Goal: Task Accomplishment & Management: Use online tool/utility

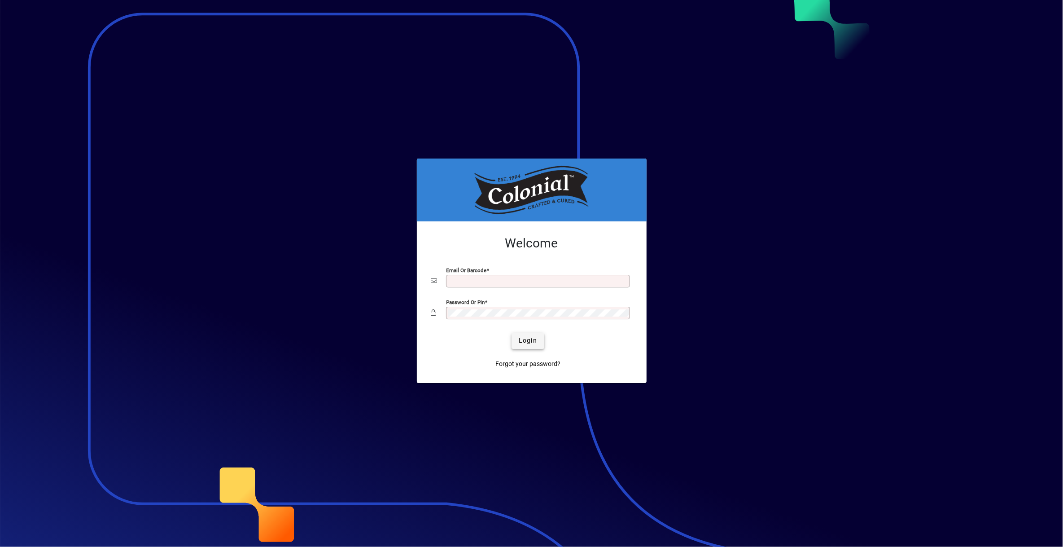
type input "**********"
click at [526, 340] on span "Login" at bounding box center [528, 340] width 18 height 9
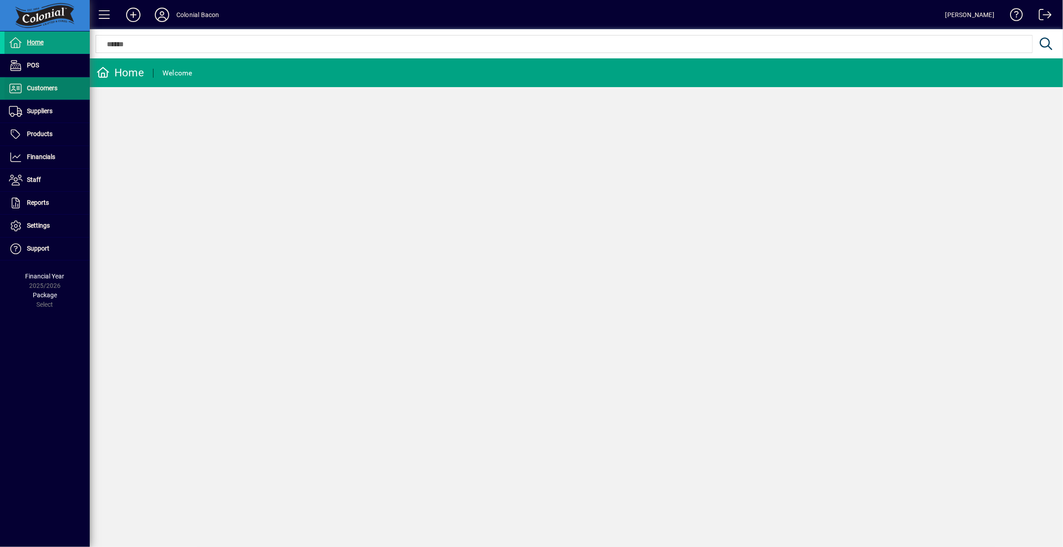
drag, startPoint x: 55, startPoint y: 90, endPoint x: 61, endPoint y: 90, distance: 5.8
click at [55, 90] on span "Customers" at bounding box center [42, 87] width 31 height 7
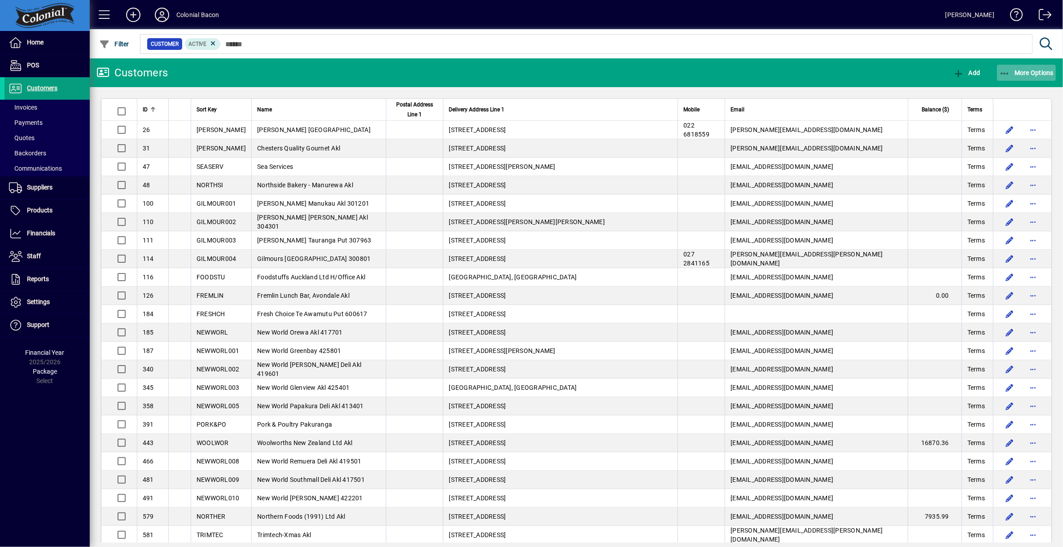
click at [1028, 69] on span "More Options" at bounding box center [1027, 72] width 55 height 7
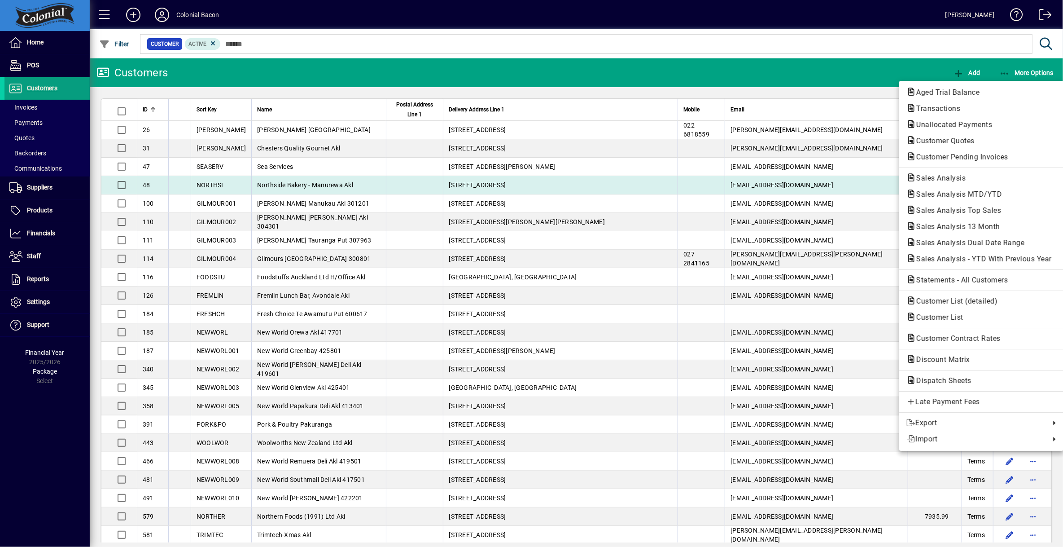
click at [976, 180] on span "Sales Analysis" at bounding box center [982, 178] width 150 height 11
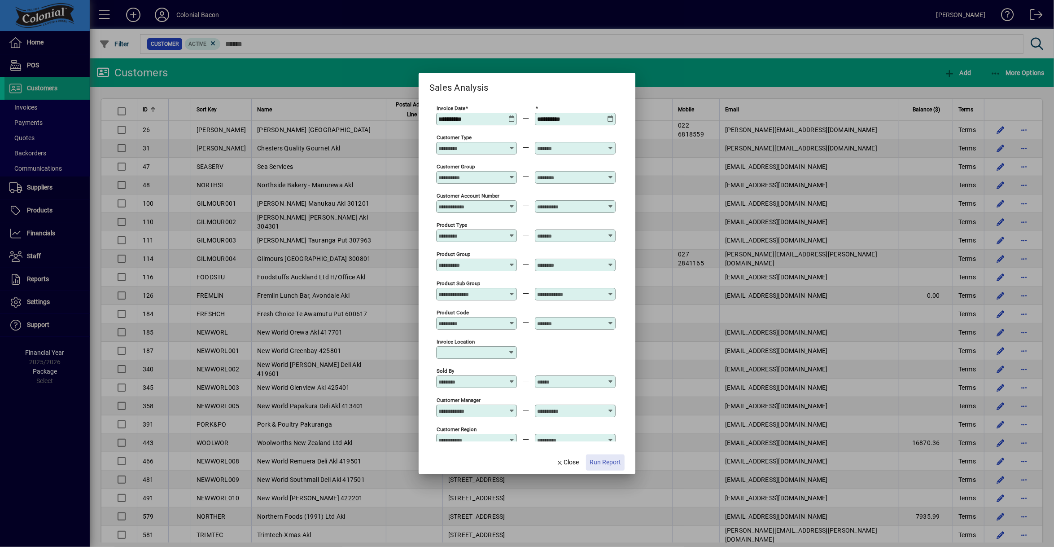
click at [602, 463] on span "Run Report" at bounding box center [605, 461] width 31 height 9
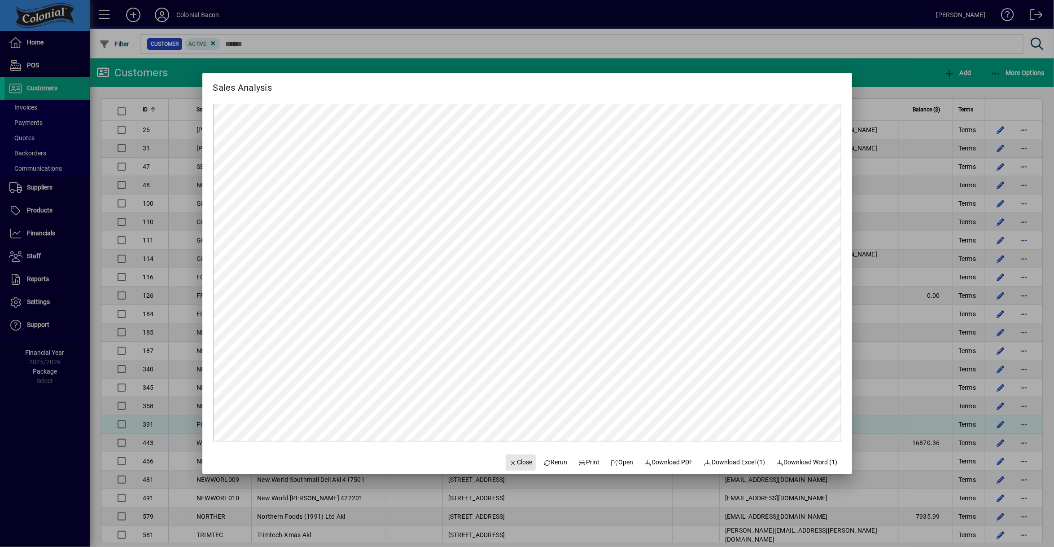
drag, startPoint x: 513, startPoint y: 462, endPoint x: 576, endPoint y: 431, distance: 69.9
click at [515, 461] on span "Close" at bounding box center [520, 461] width 23 height 9
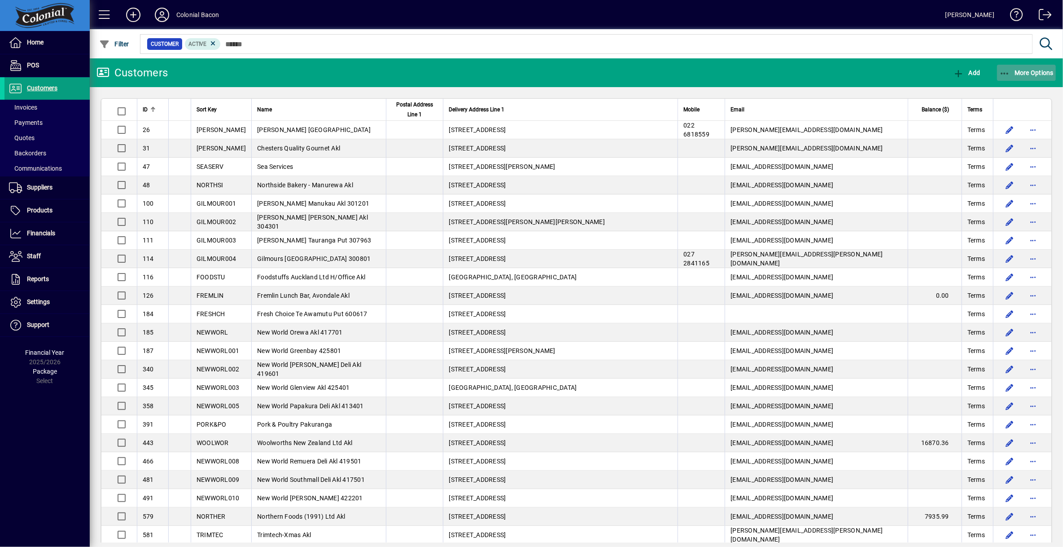
click at [1028, 74] on span "More Options" at bounding box center [1027, 72] width 55 height 7
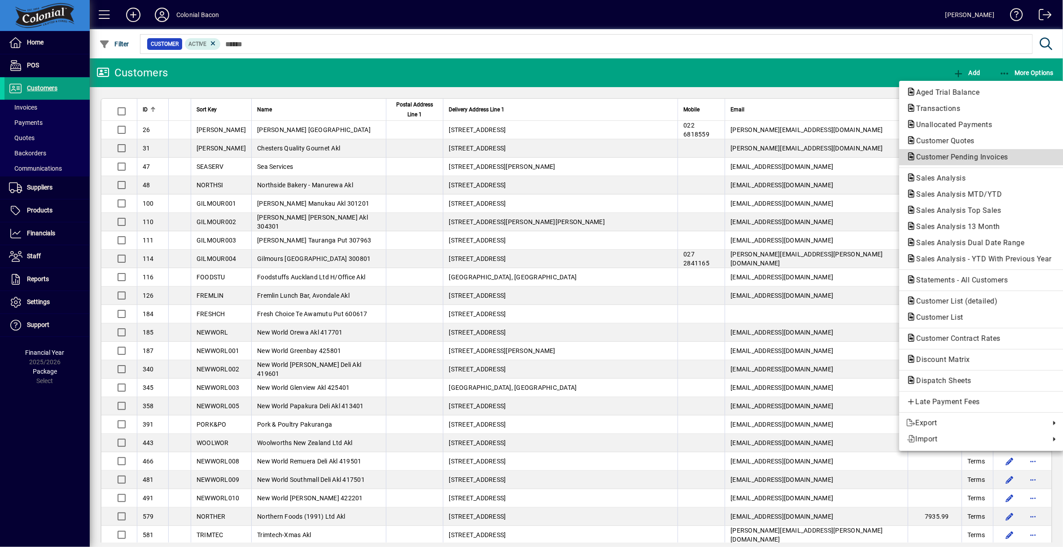
click at [1013, 152] on span "Customer Pending Invoices" at bounding box center [982, 157] width 150 height 11
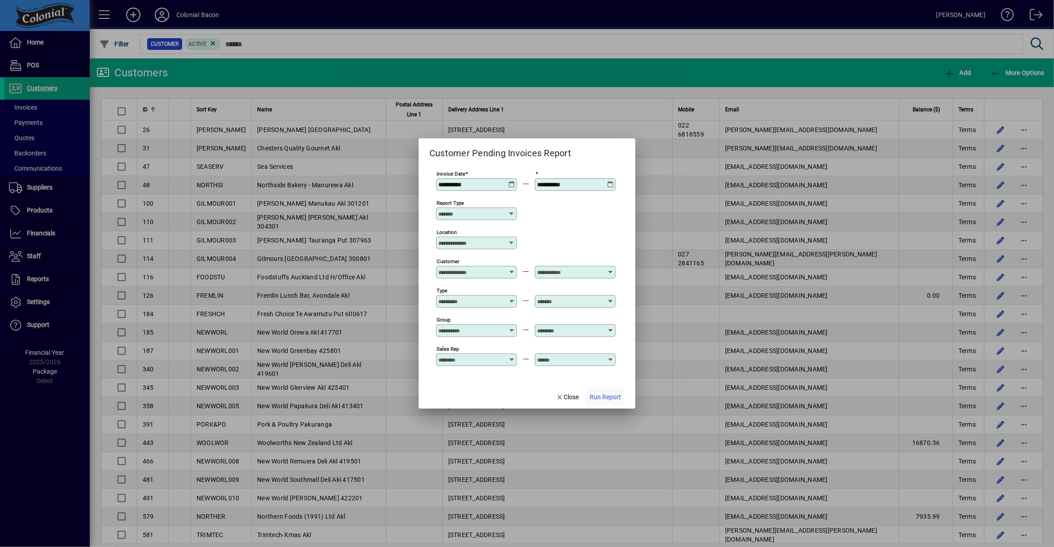
click at [612, 400] on span "Run Report" at bounding box center [605, 396] width 31 height 9
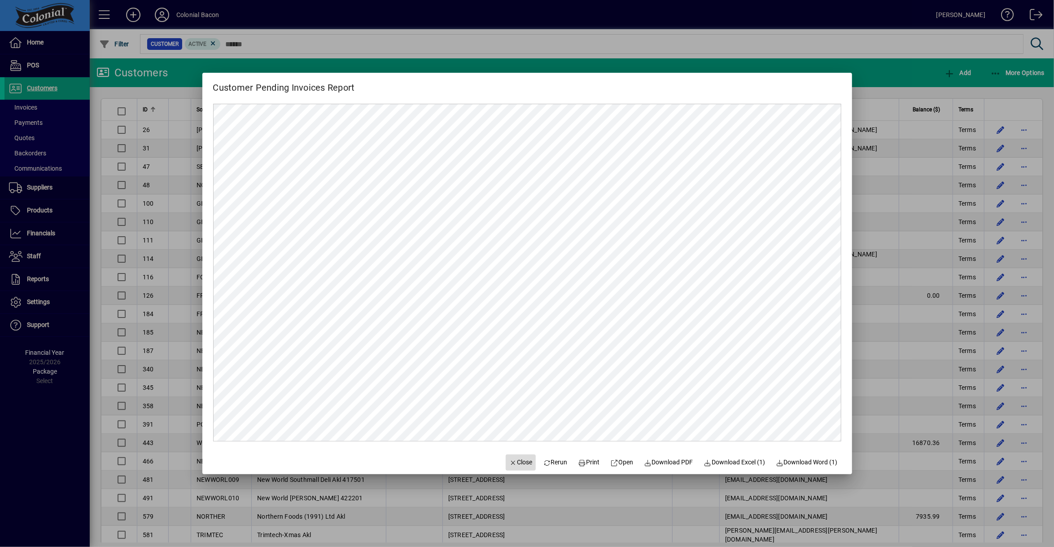
click at [509, 459] on span "Close" at bounding box center [520, 461] width 23 height 9
